Goal: Task Accomplishment & Management: Complete application form

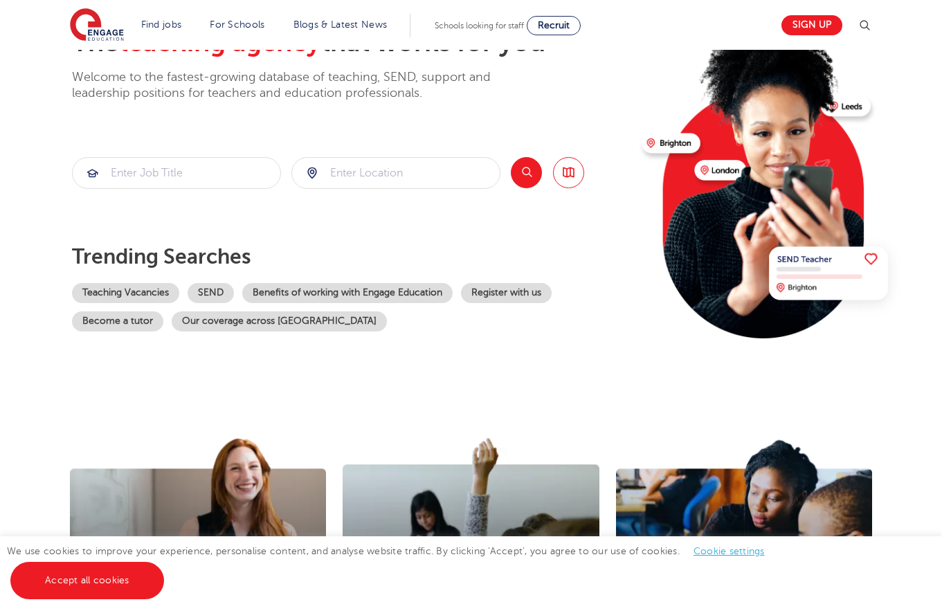
scroll to position [346, 0]
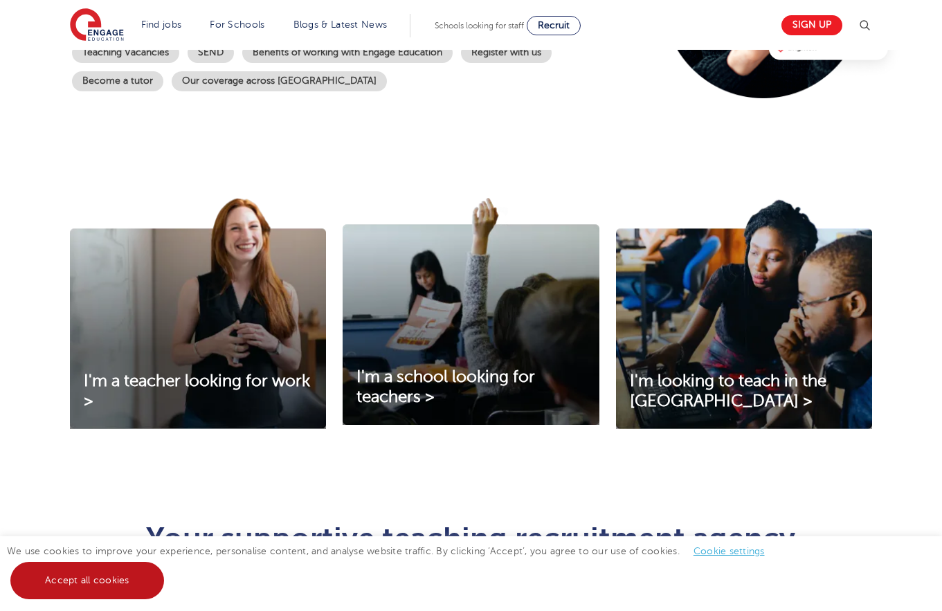
click at [147, 569] on link "Accept all cookies" at bounding box center [87, 580] width 154 height 37
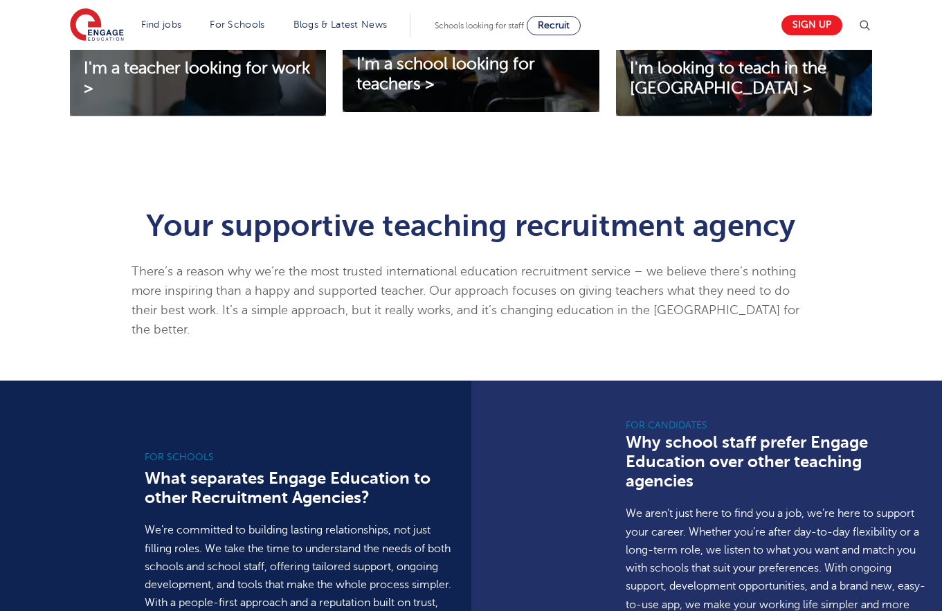
scroll to position [807, 0]
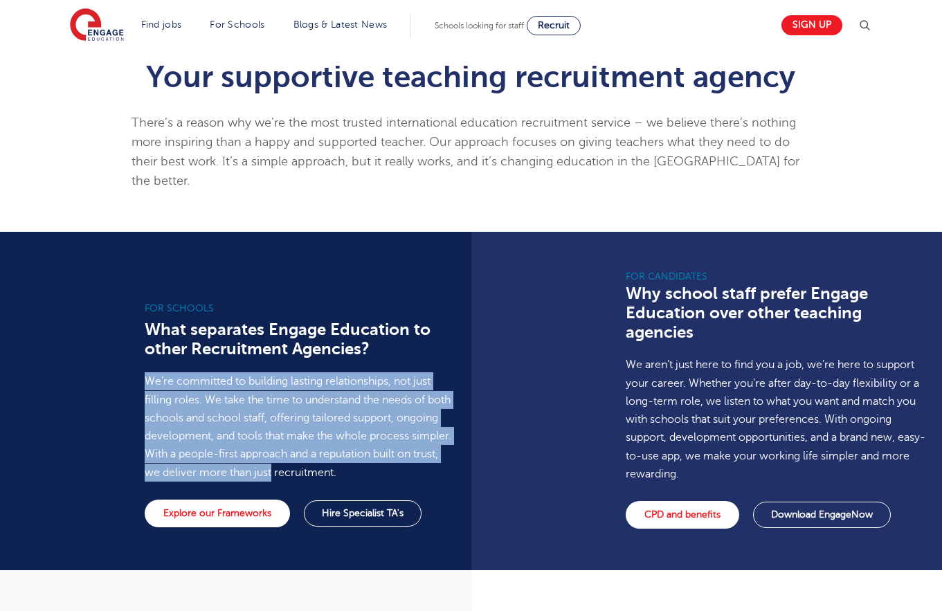
drag, startPoint x: 144, startPoint y: 356, endPoint x: 421, endPoint y: 462, distance: 296.9
click at [421, 462] on p "We’re committed to building lasting relationships, not just filling roles. We t…" at bounding box center [298, 426] width 306 height 109
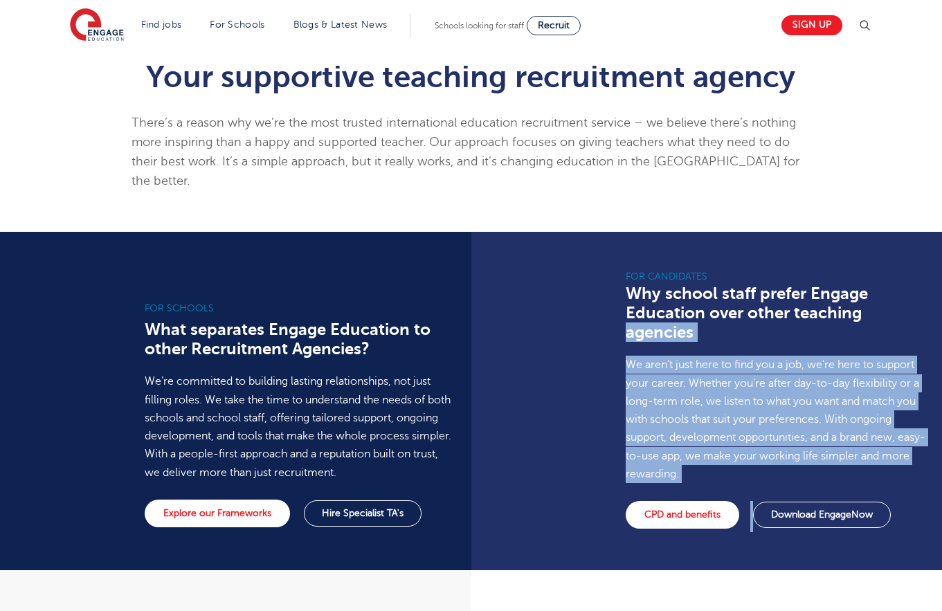
drag, startPoint x: 618, startPoint y: 322, endPoint x: 875, endPoint y: 467, distance: 294.6
click at [875, 467] on div "For Candidates Why school staff prefer Engage Education over other teaching age…" at bounding box center [778, 401] width 325 height 338
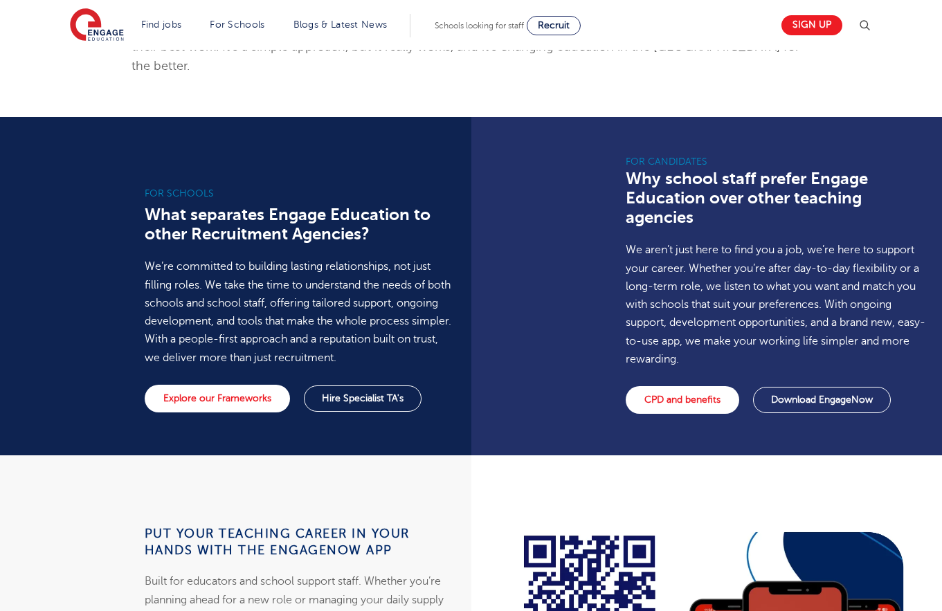
drag, startPoint x: 532, startPoint y: 306, endPoint x: 544, endPoint y: 319, distance: 17.1
click at [535, 304] on div "For Candidates Why school staff prefer Engage Education over other teaching age…" at bounding box center [711, 286] width 481 height 338
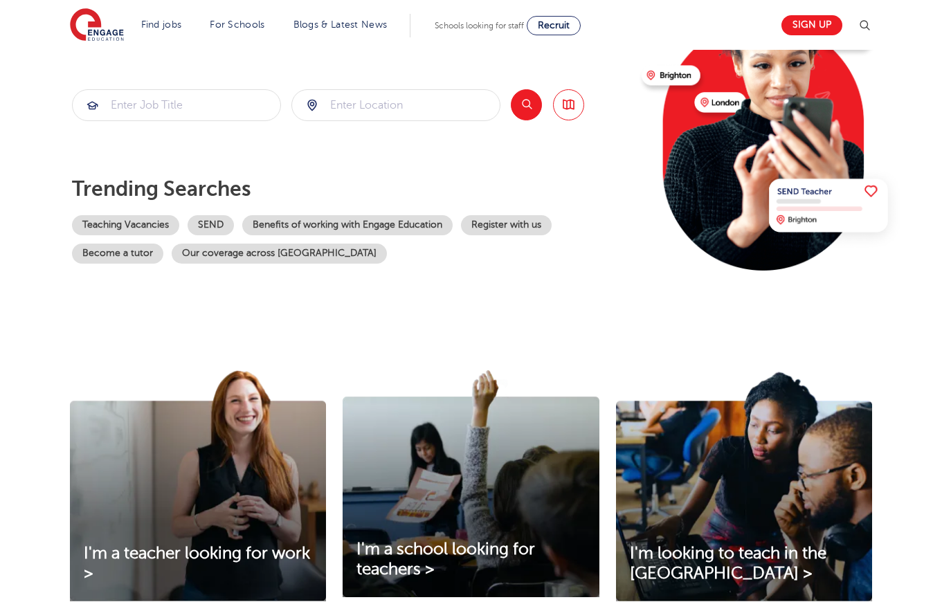
scroll to position [0, 0]
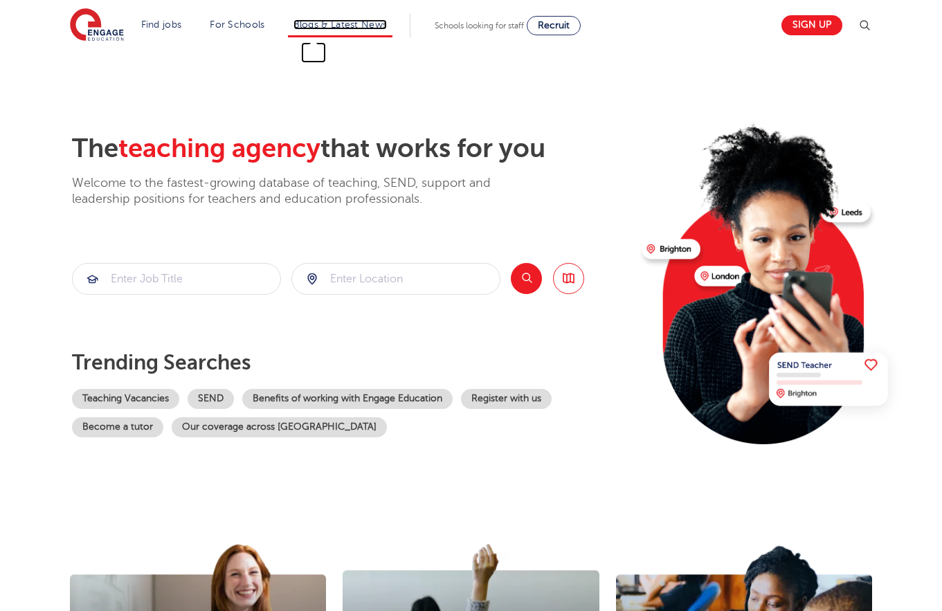
click at [343, 27] on link "Blogs & Latest News" at bounding box center [340, 24] width 94 height 10
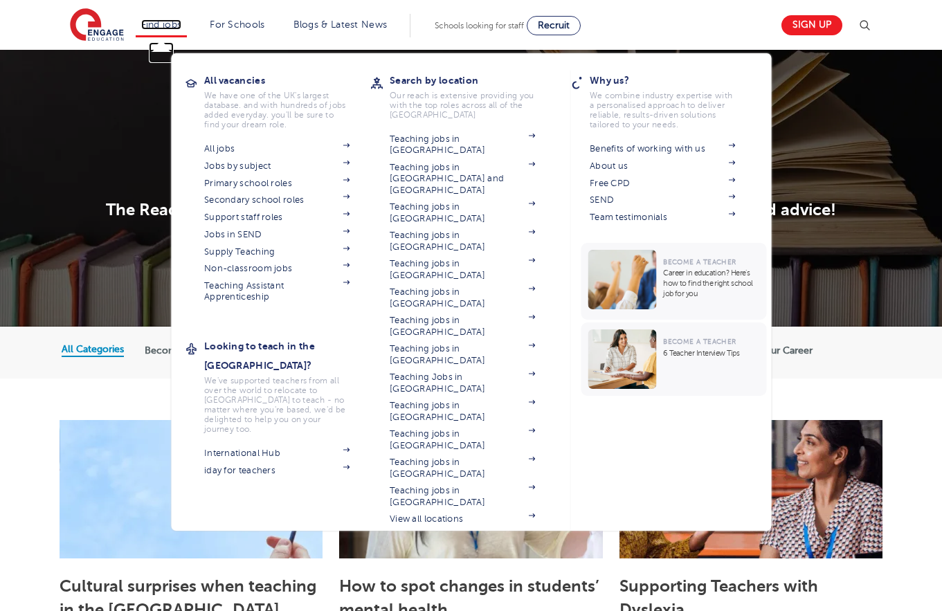
click at [177, 28] on link "Find jobs" at bounding box center [161, 24] width 41 height 10
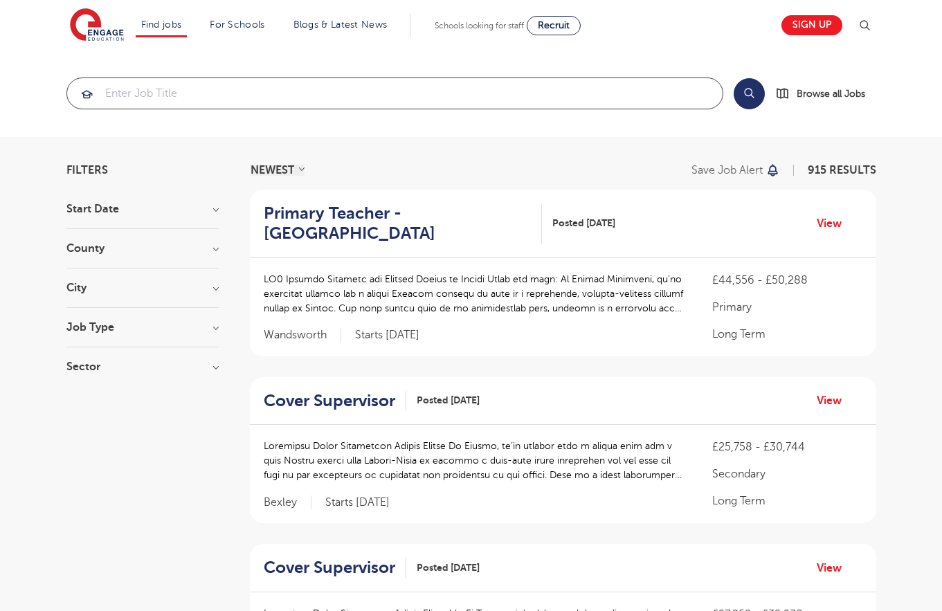
click at [228, 96] on input "search" at bounding box center [394, 93] width 655 height 30
click at [116, 286] on h3 "City" at bounding box center [142, 287] width 152 height 11
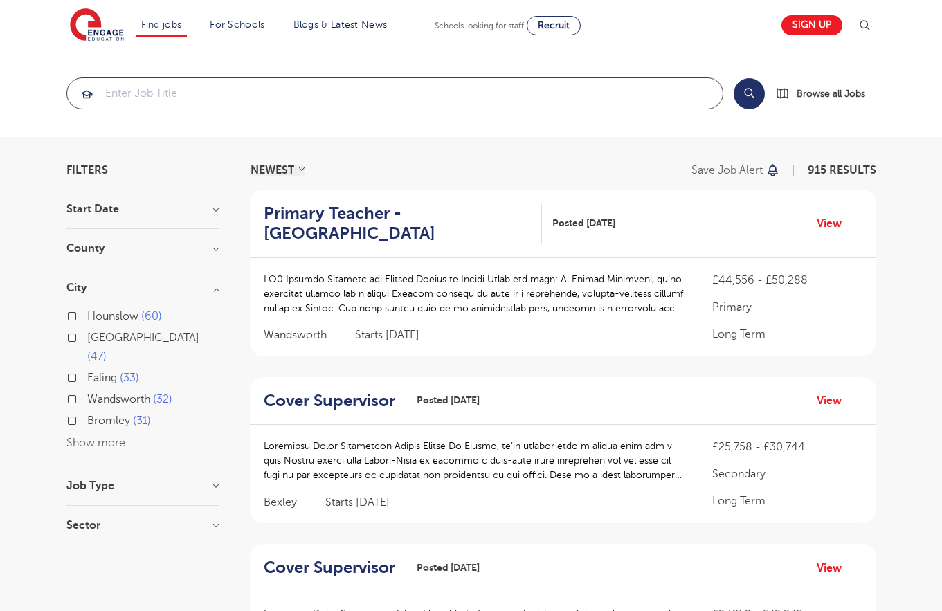
click at [172, 83] on input "search" at bounding box center [394, 93] width 655 height 30
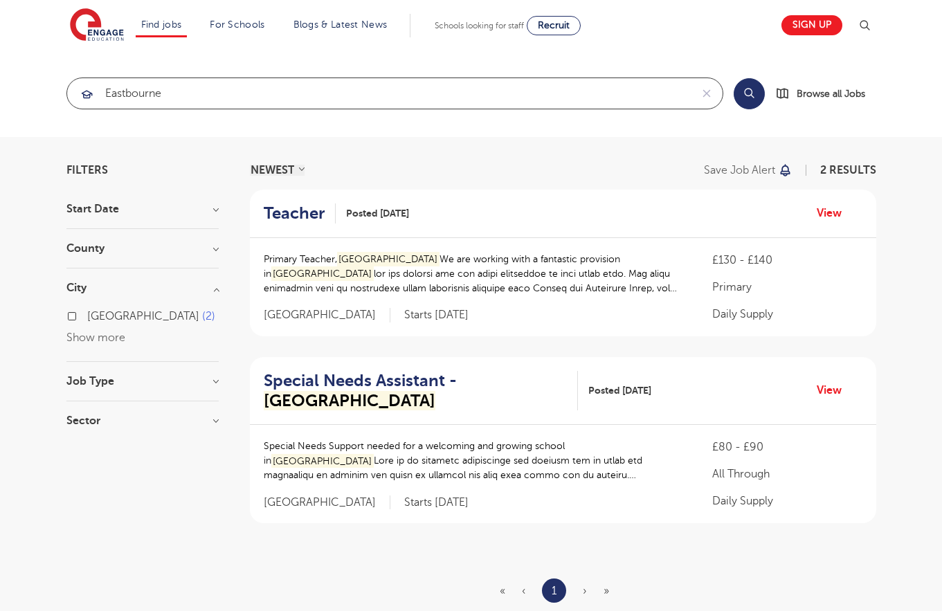
type input "eastbourne"
click button "Submit" at bounding box center [0, 0] width 0 height 0
click at [358, 94] on input "eastbourne" at bounding box center [378, 93] width 623 height 30
drag, startPoint x: 169, startPoint y: 100, endPoint x: 105, endPoint y: 93, distance: 64.8
click at [105, 93] on input "eastbourne" at bounding box center [378, 93] width 623 height 30
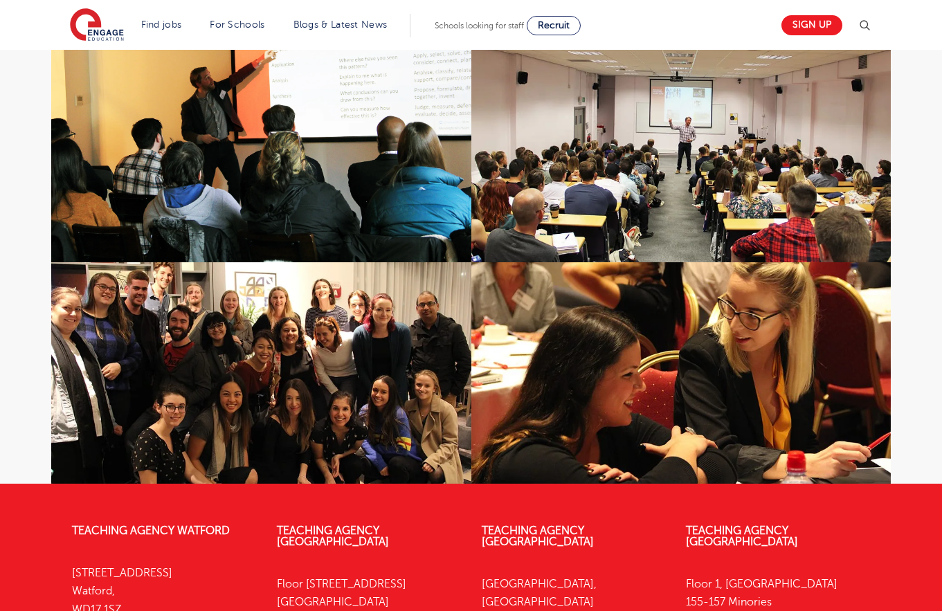
scroll to position [906, 0]
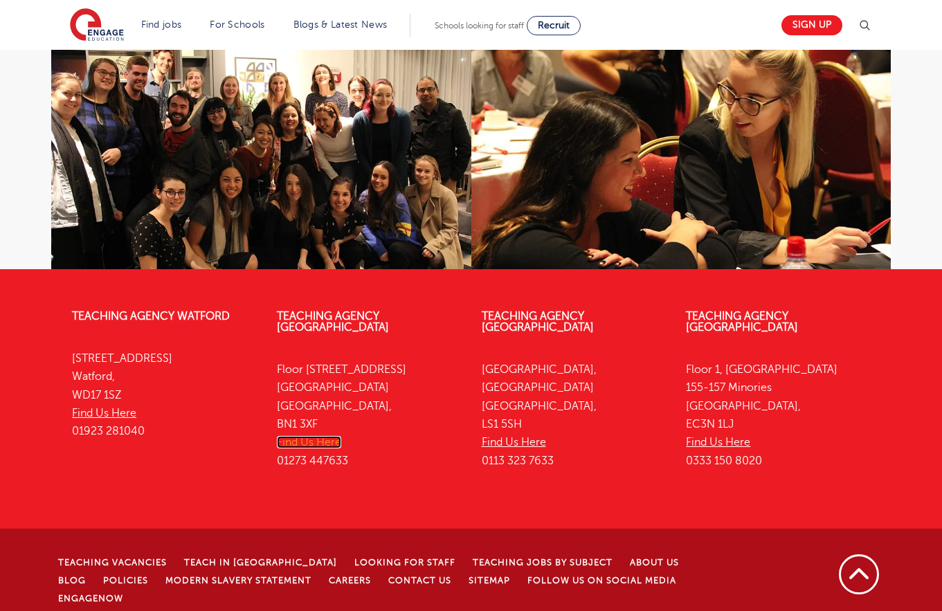
click at [306, 436] on link "Find Us Here" at bounding box center [309, 442] width 64 height 12
click at [802, 27] on link "Sign up" at bounding box center [811, 25] width 61 height 20
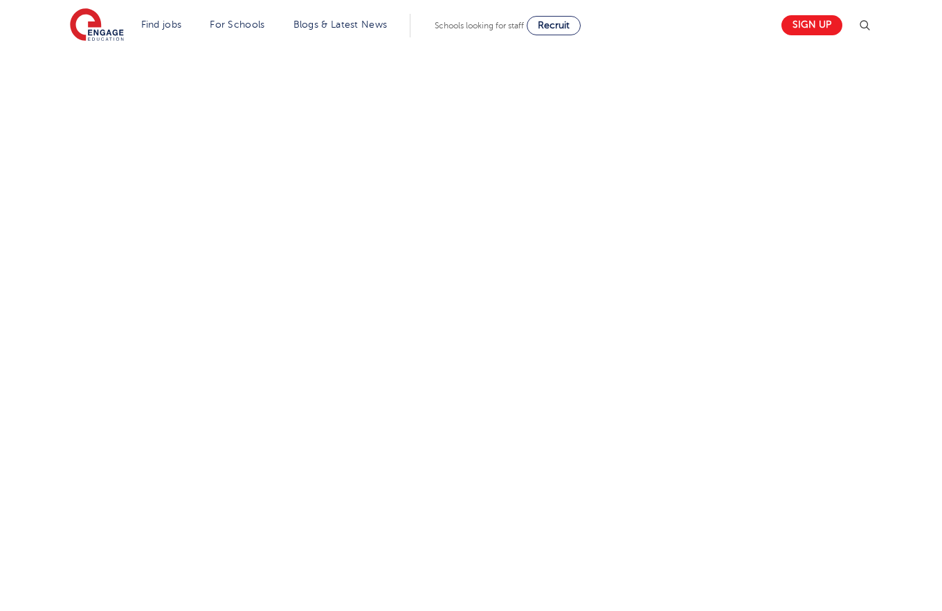
scroll to position [116, 0]
